Goal: Task Accomplishment & Management: Manage account settings

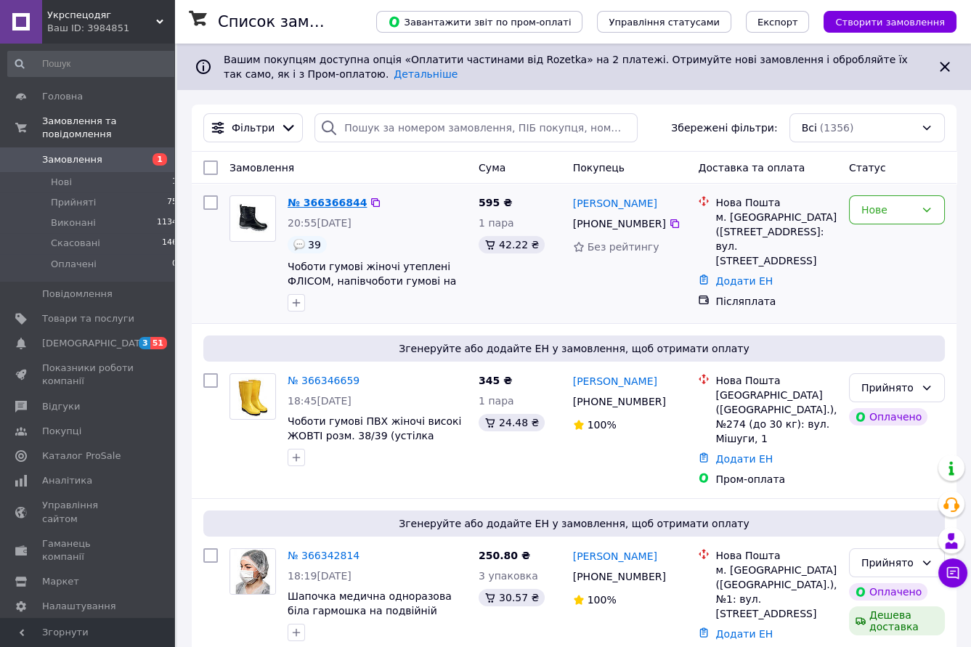
click at [314, 204] on link "№ 366366844" at bounding box center [327, 203] width 79 height 12
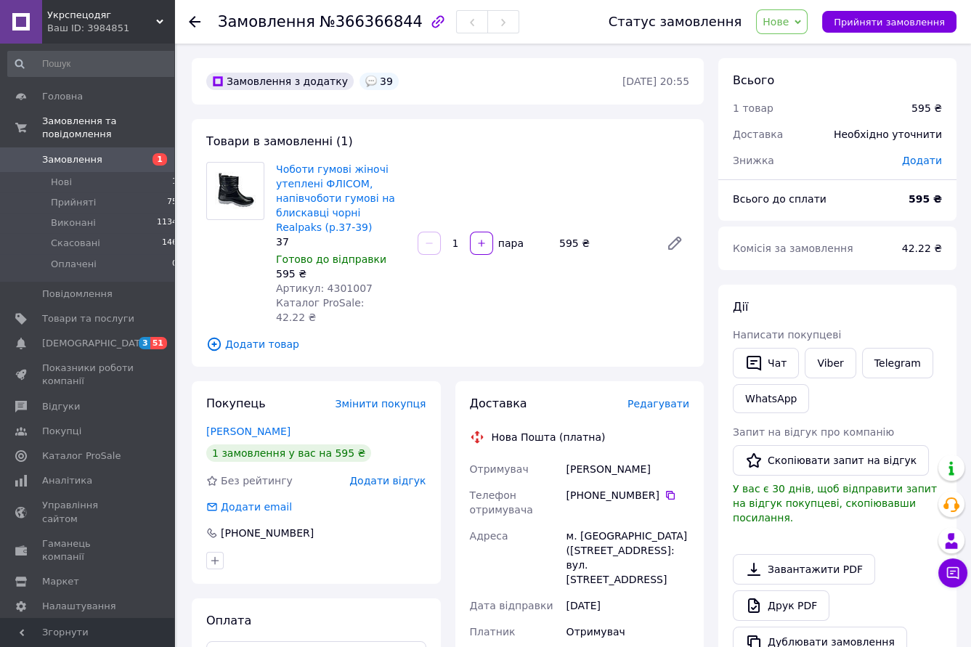
click at [801, 22] on icon at bounding box center [797, 22] width 7 height 4
click at [801, 52] on li "Прийнято" at bounding box center [790, 51] width 67 height 22
click at [195, 20] on icon at bounding box center [195, 22] width 12 height 12
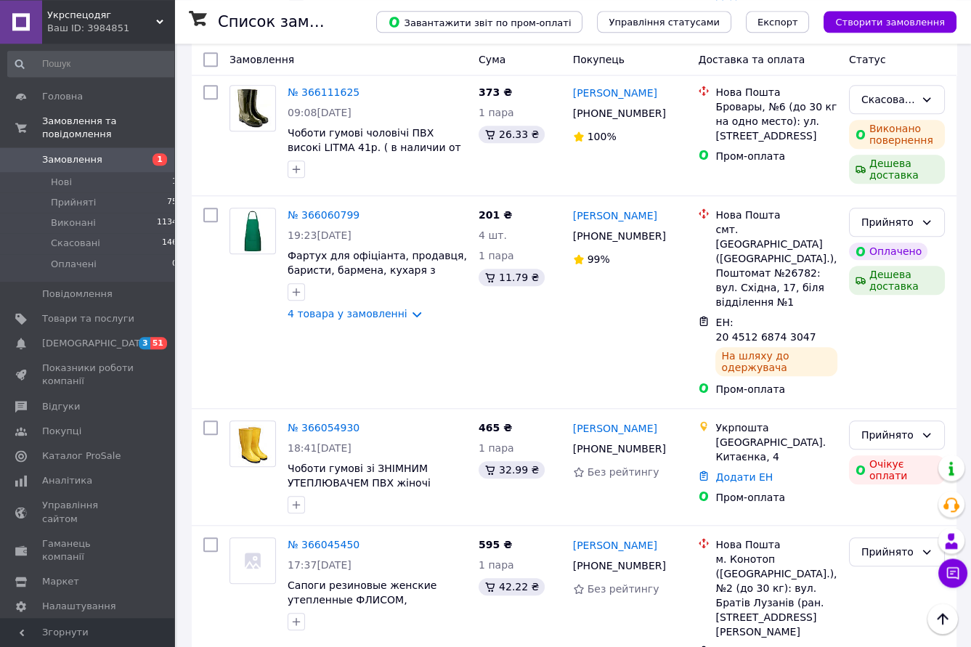
scroll to position [2719, 0]
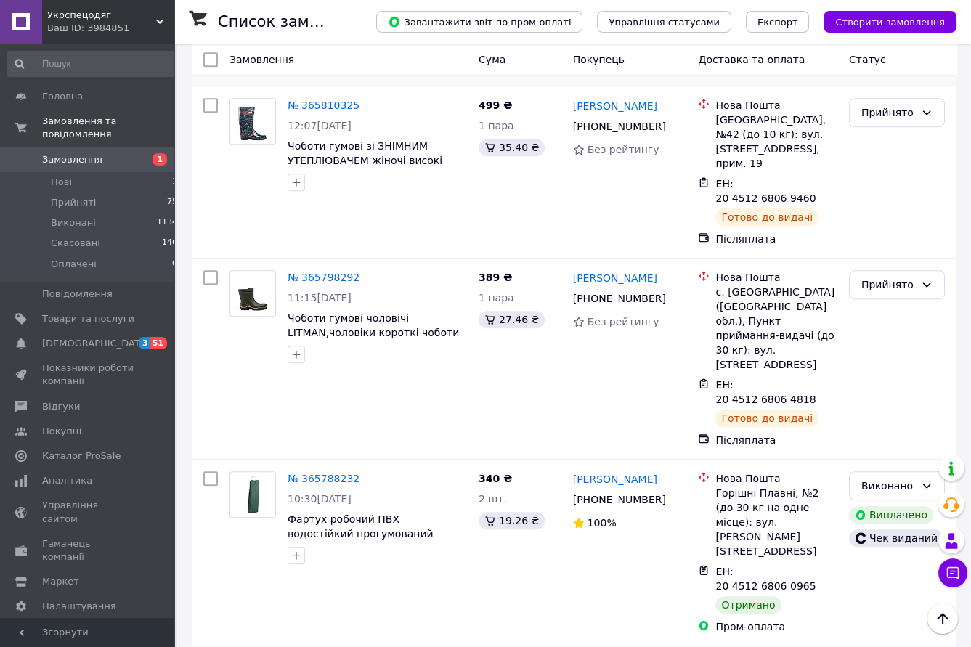
scroll to position [2494, 0]
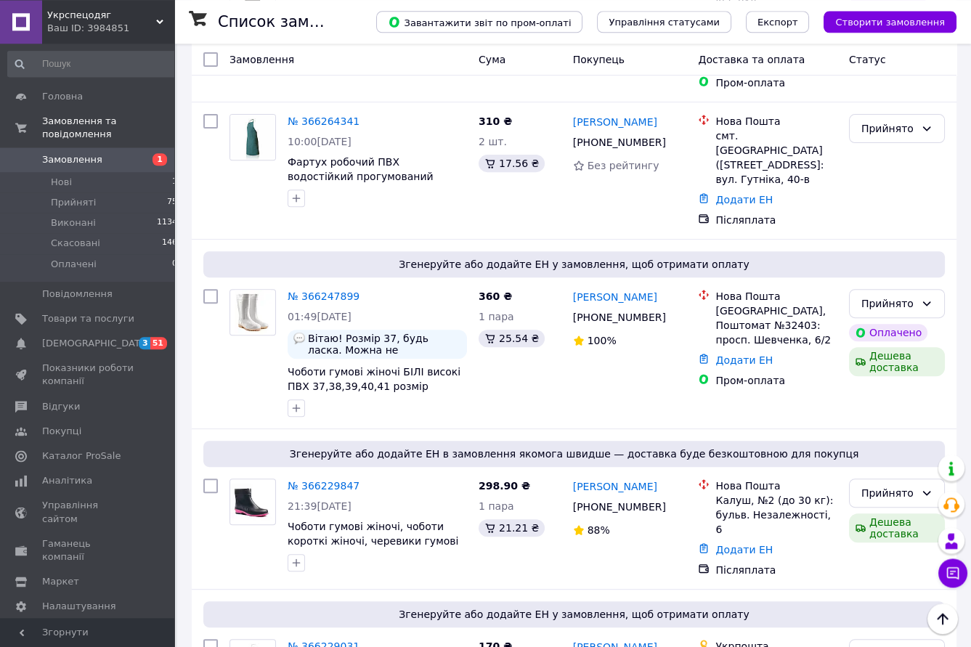
scroll to position [2719, 0]
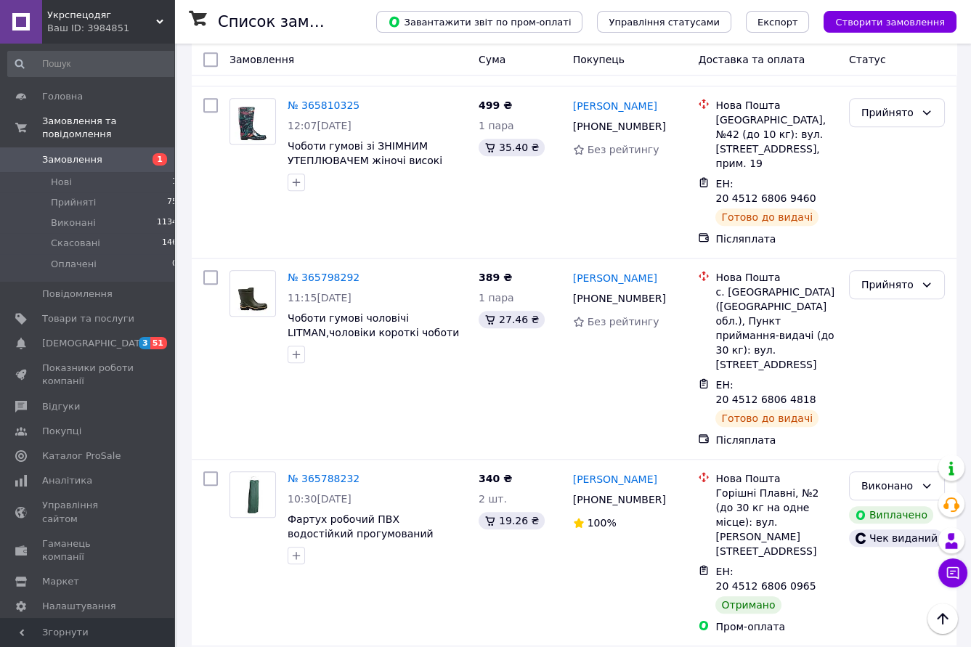
scroll to position [2494, 0]
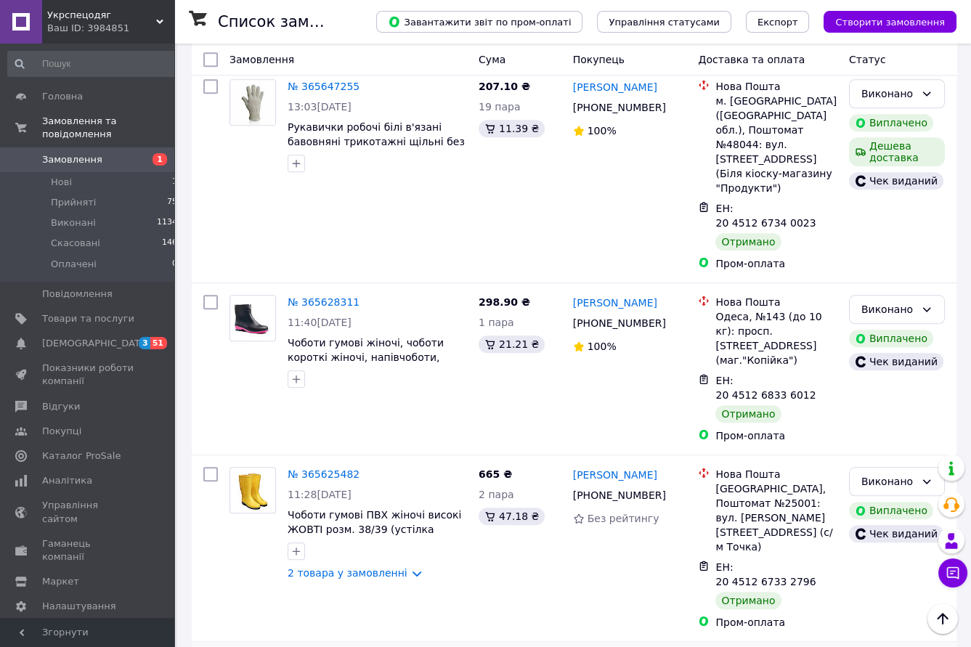
scroll to position [2566, 0]
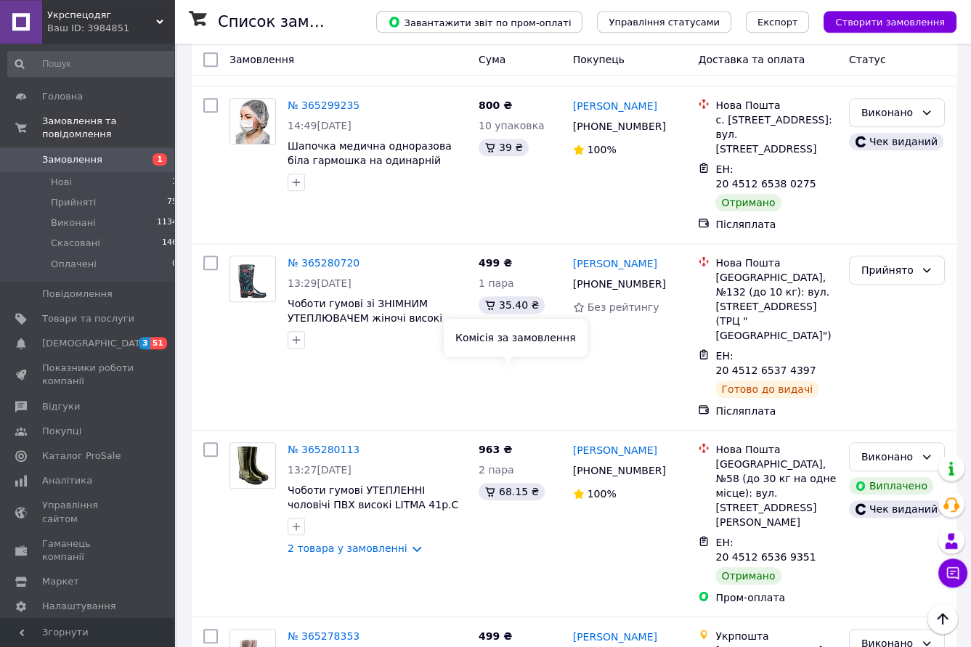
scroll to position [2342, 0]
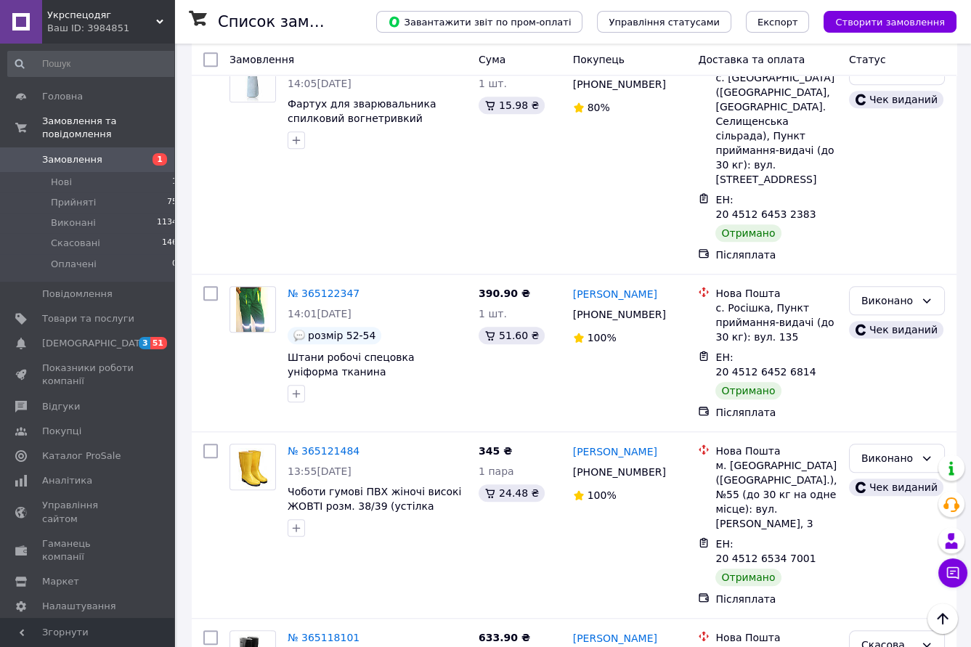
scroll to position [2570, 0]
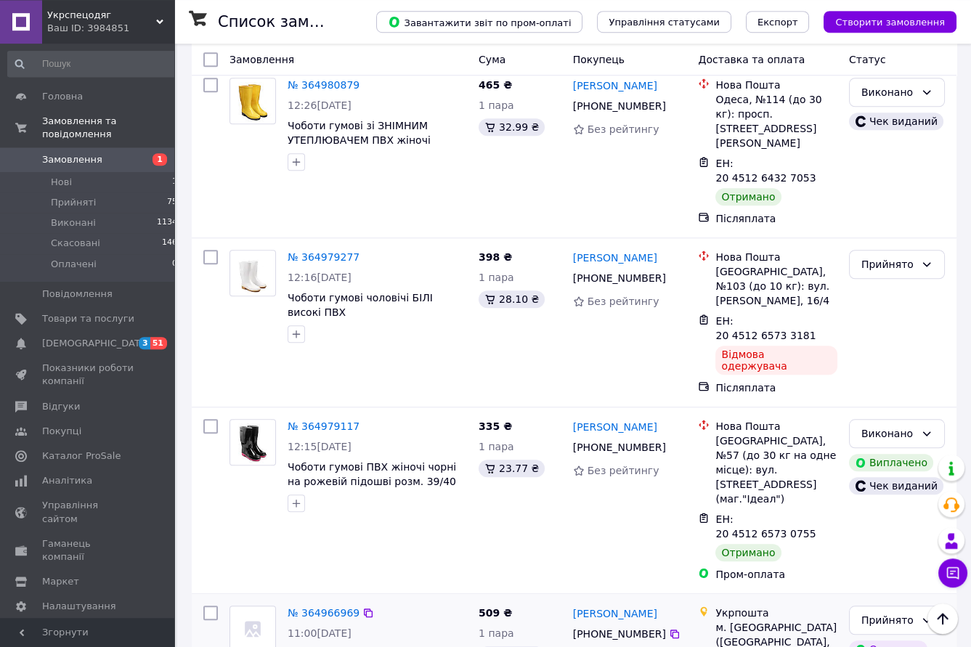
scroll to position [2396, 0]
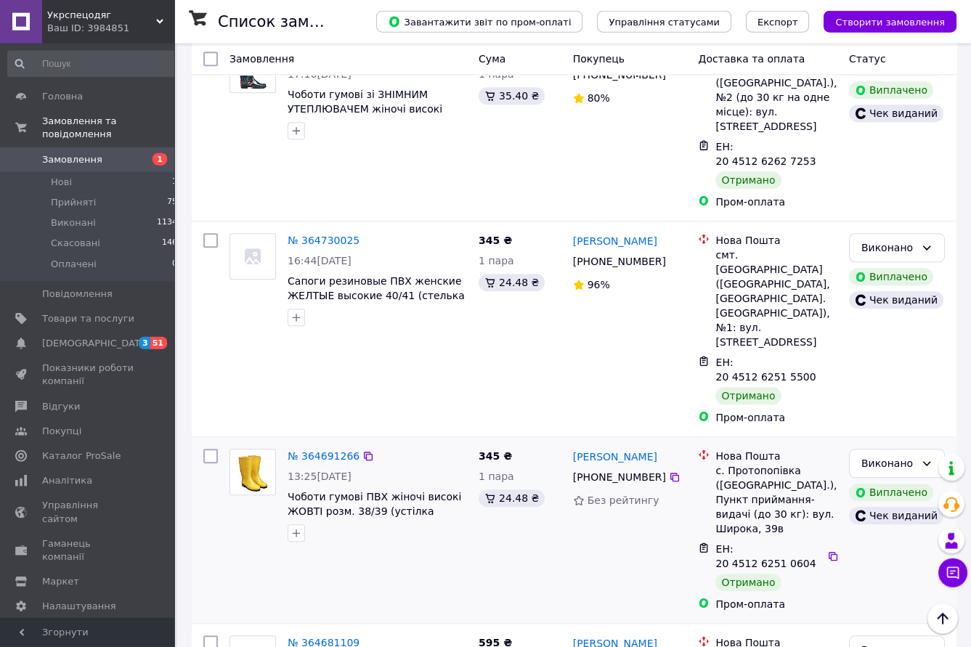
scroll to position [2542, 0]
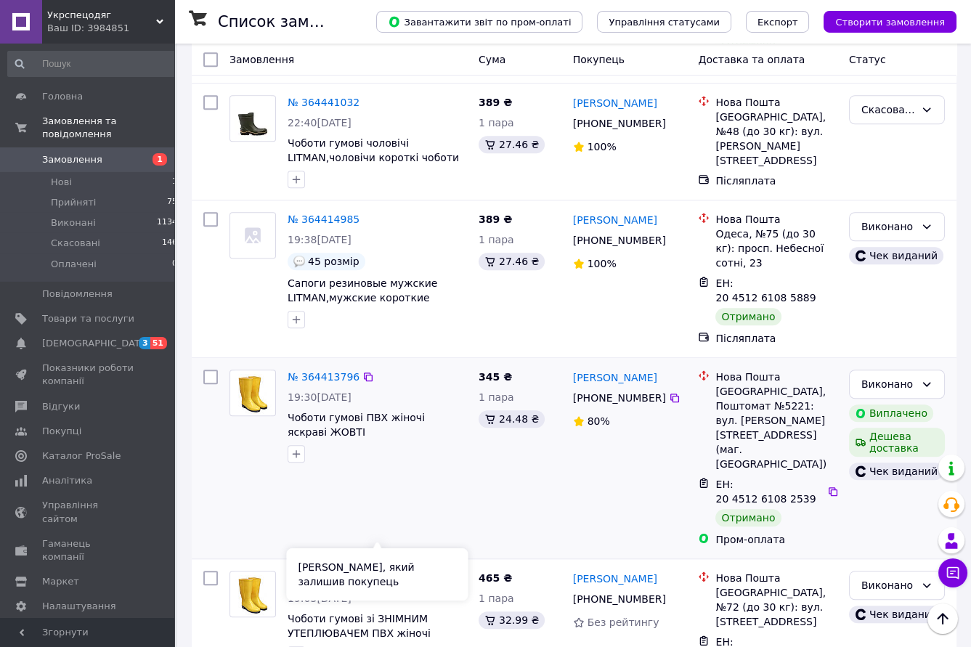
scroll to position [2343, 0]
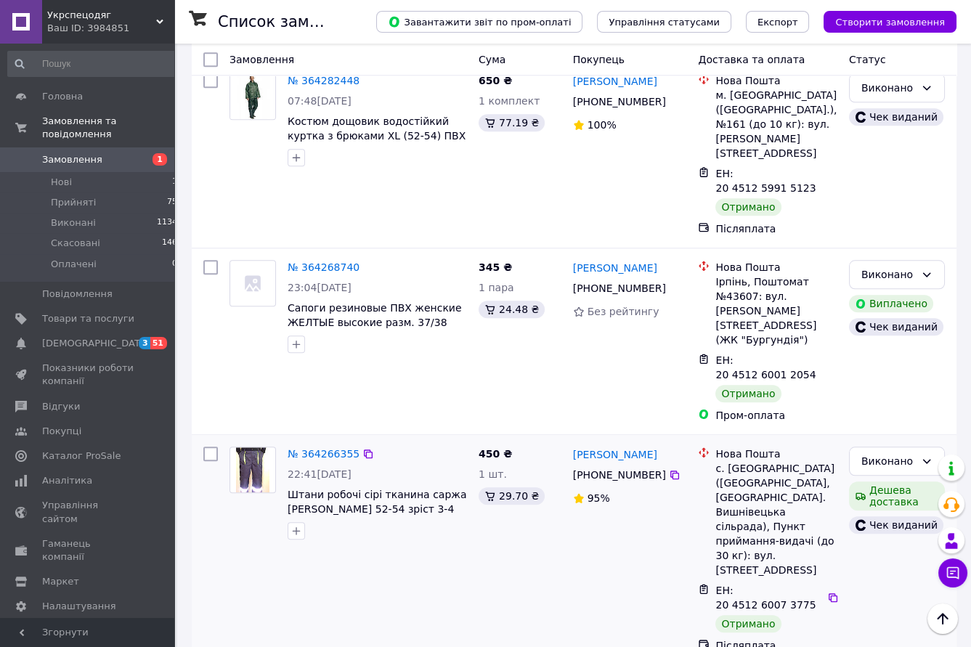
scroll to position [2590, 0]
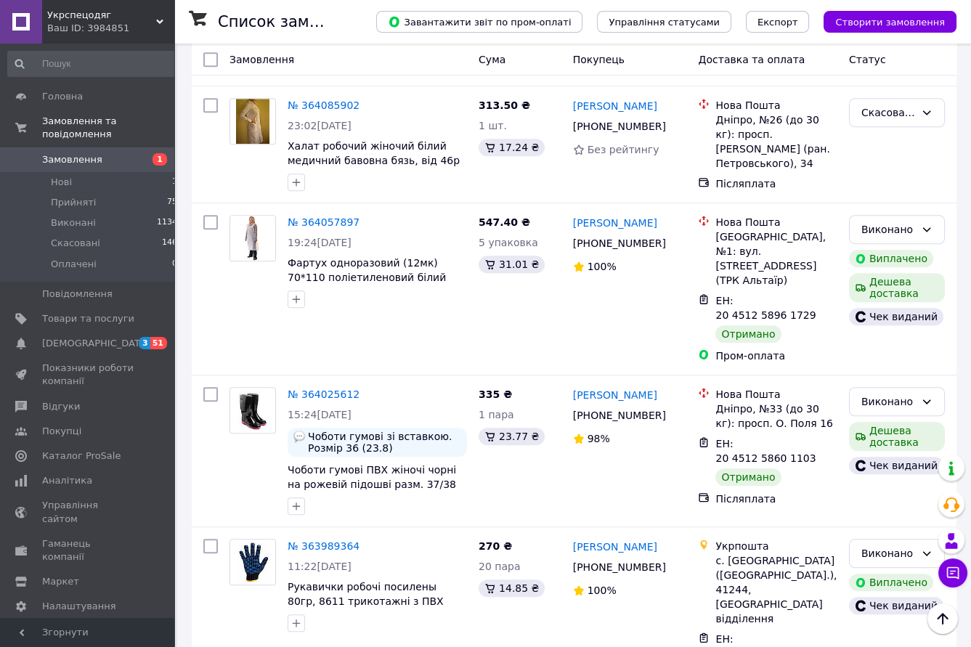
scroll to position [2463, 0]
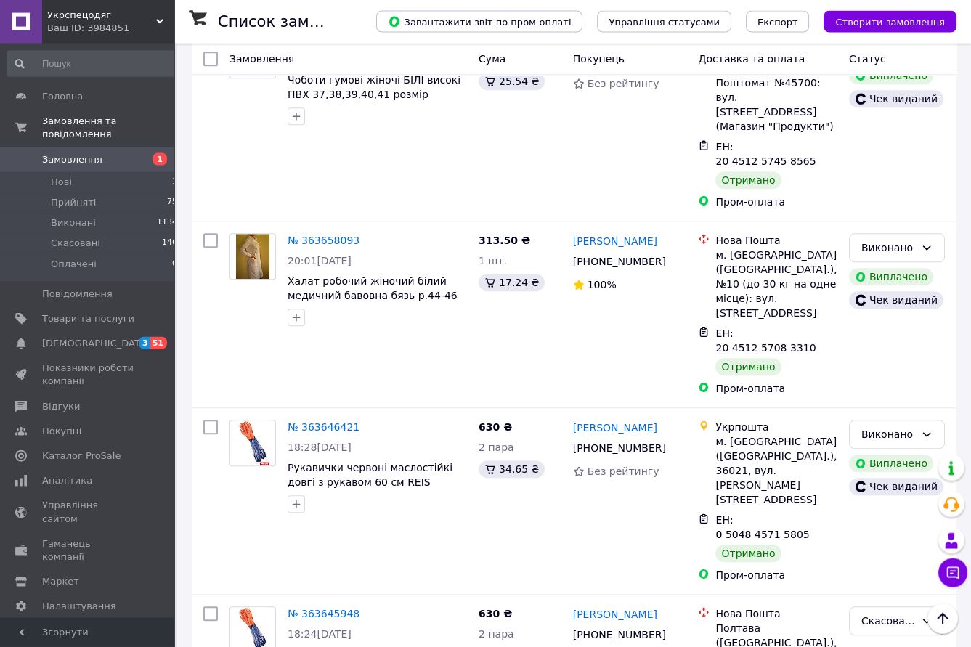
scroll to position [2511, 0]
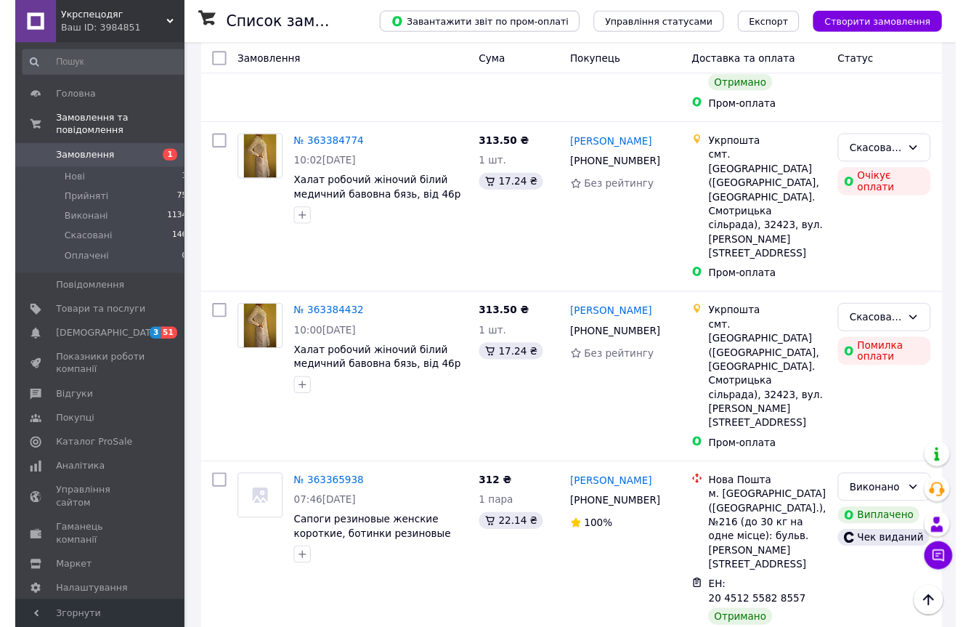
scroll to position [2590, 0]
